Goal: Find specific page/section: Find specific page/section

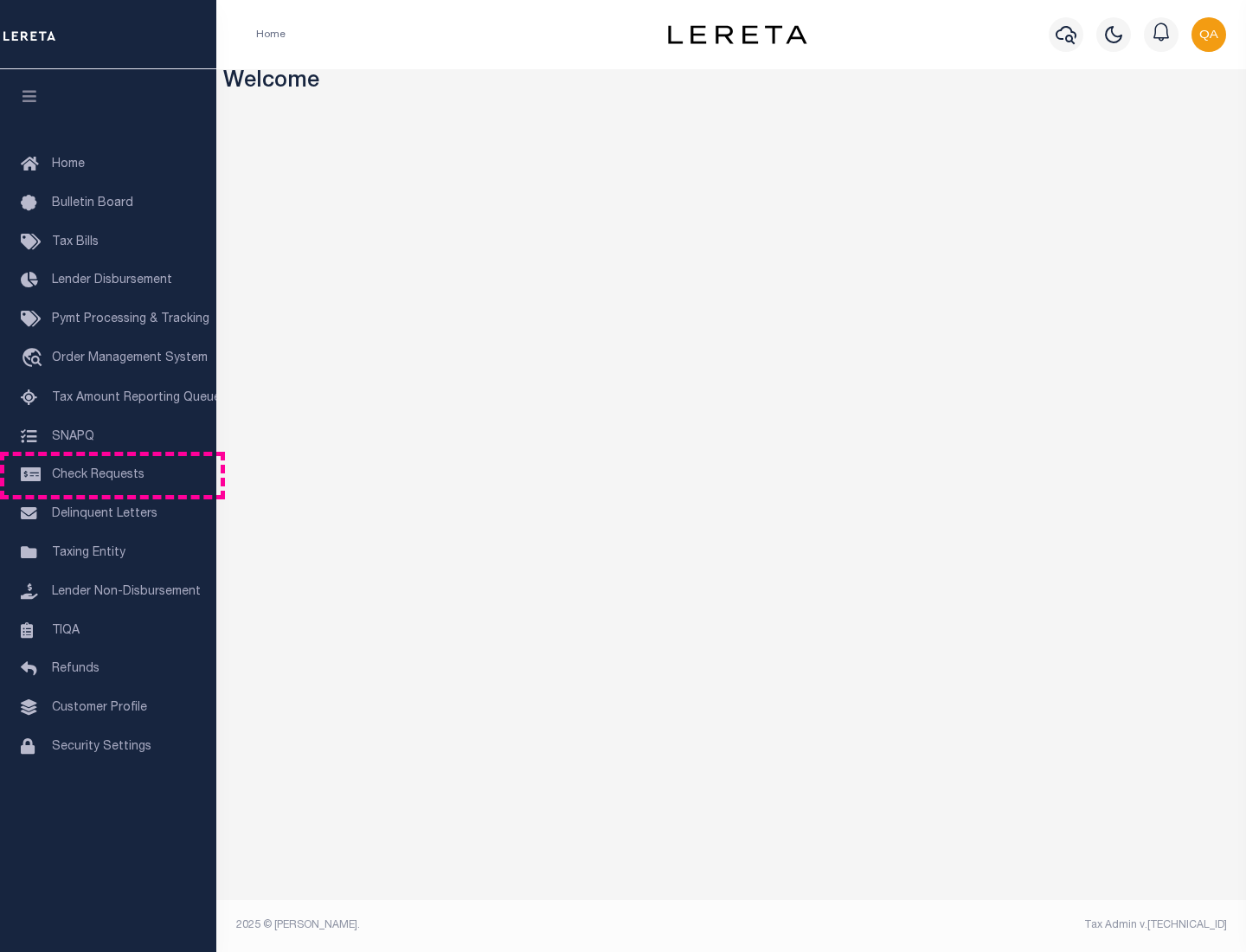
click at [108, 476] on span "Check Requests" at bounding box center [98, 475] width 93 height 12
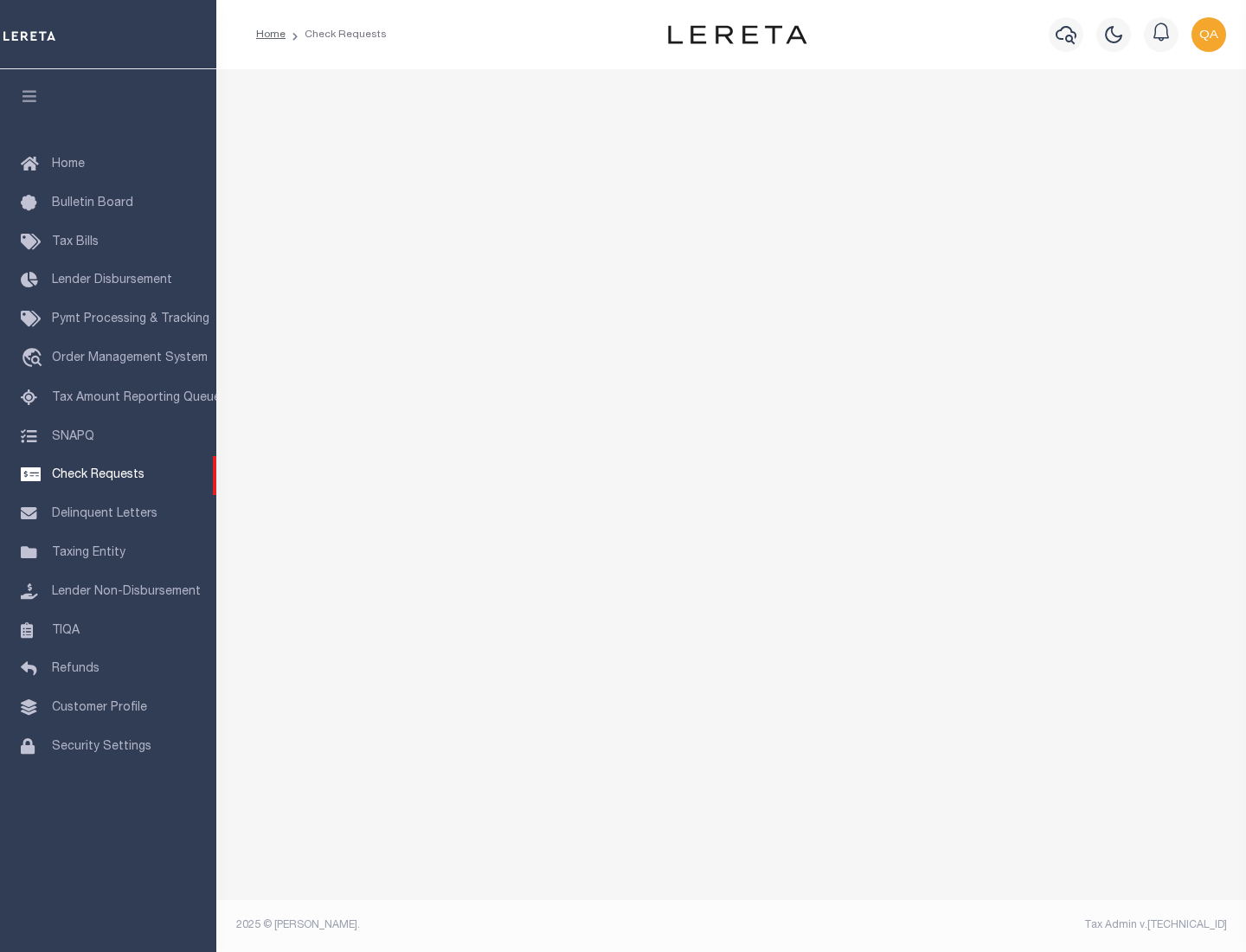
select select "50"
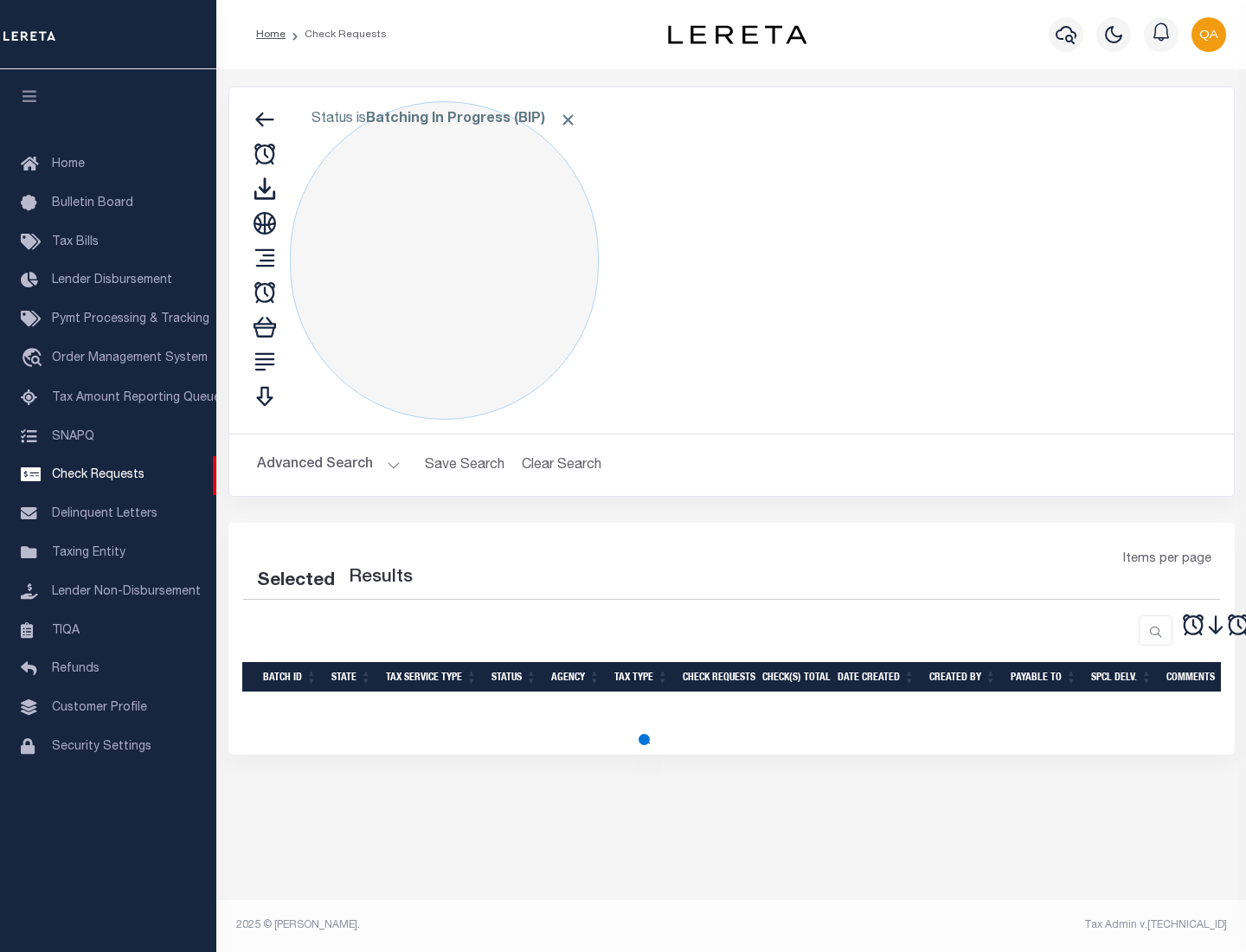
select select "50"
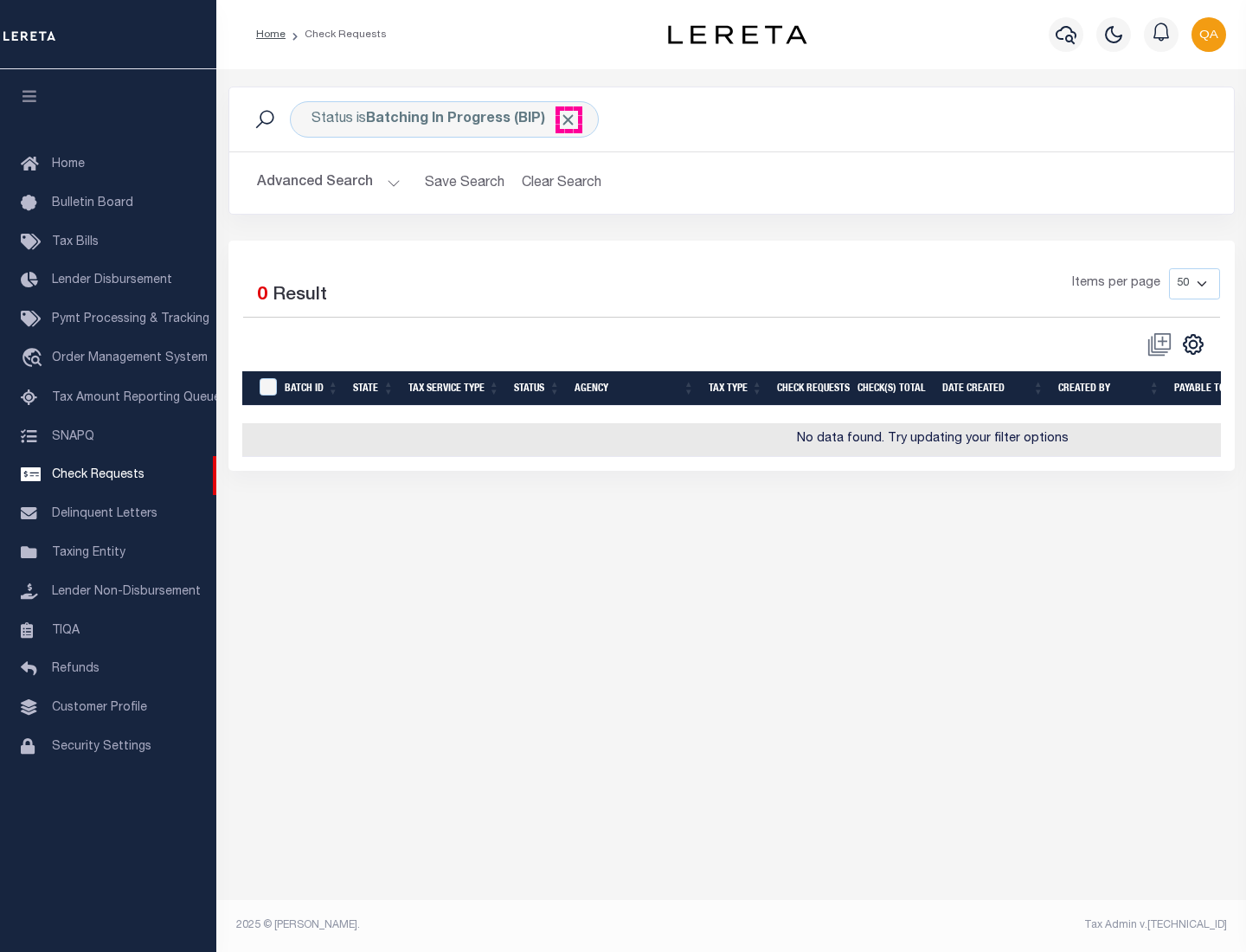
click at [568, 120] on span "Click to Remove" at bounding box center [567, 120] width 18 height 18
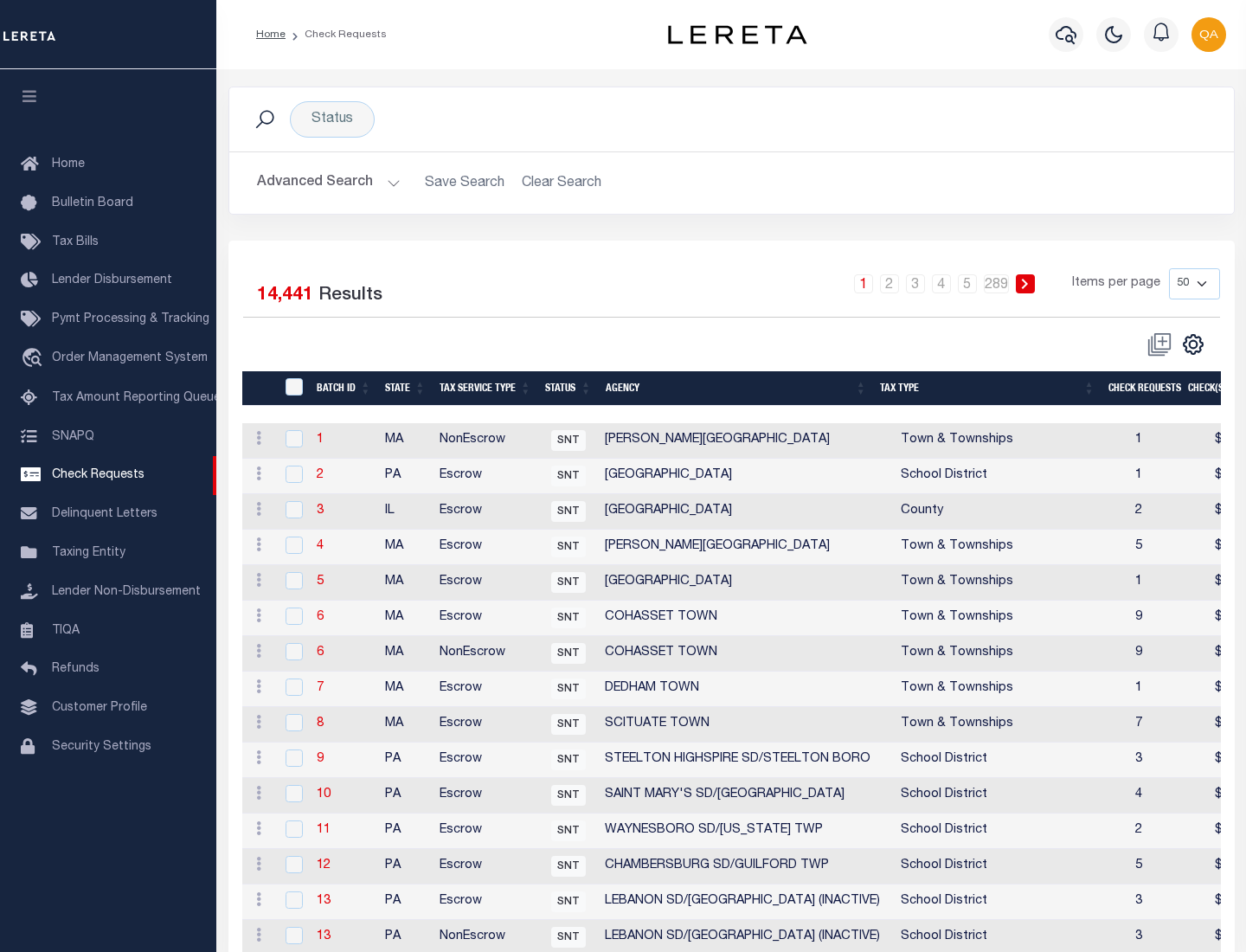
scroll to position [834, 0]
